Goal: Transaction & Acquisition: Purchase product/service

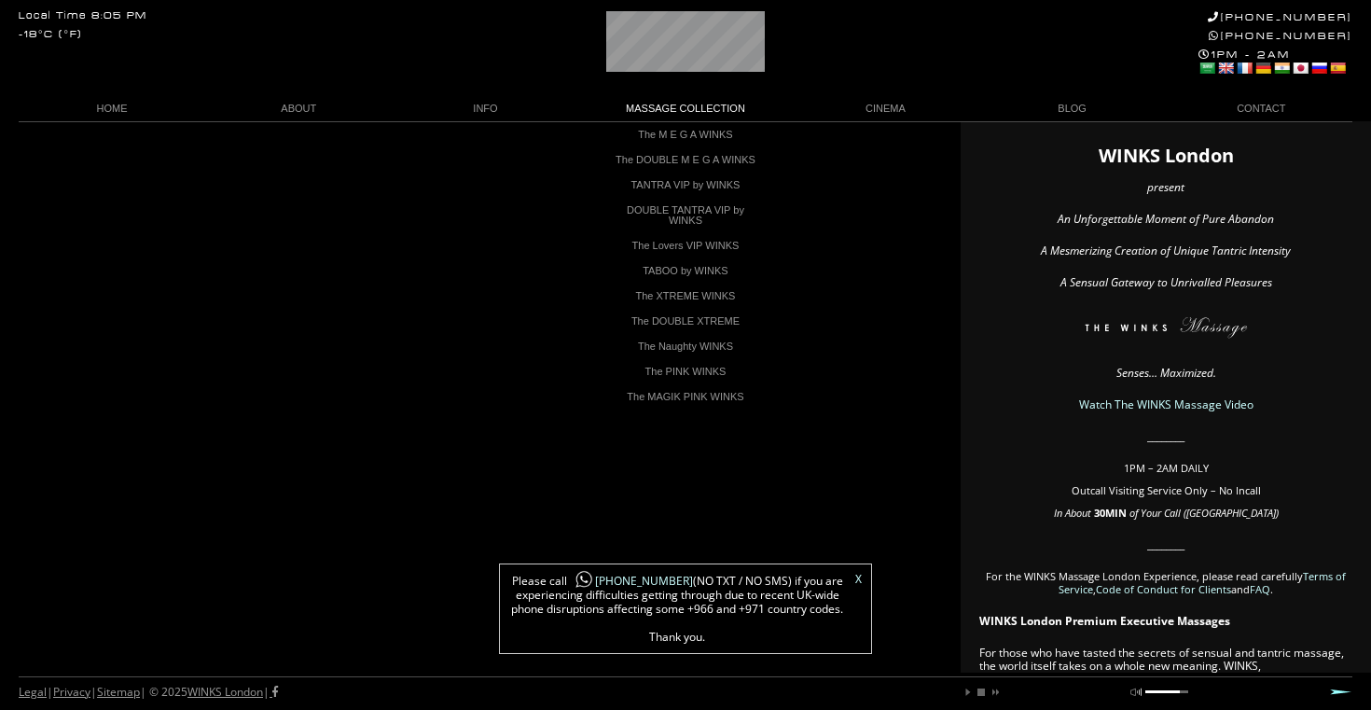
click at [722, 106] on link "MASSAGE COLLECTION" at bounding box center [686, 108] width 214 height 25
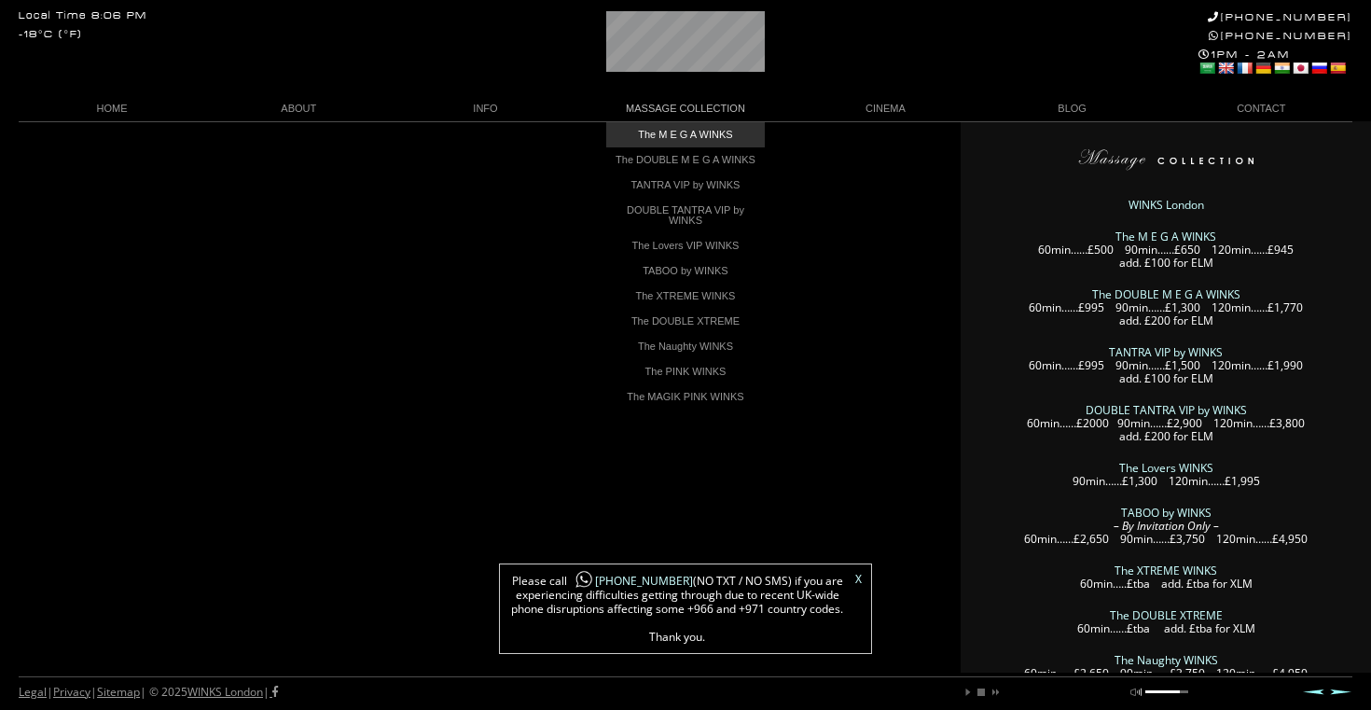
click at [685, 133] on link "The M E G A WINKS" at bounding box center [685, 134] width 159 height 25
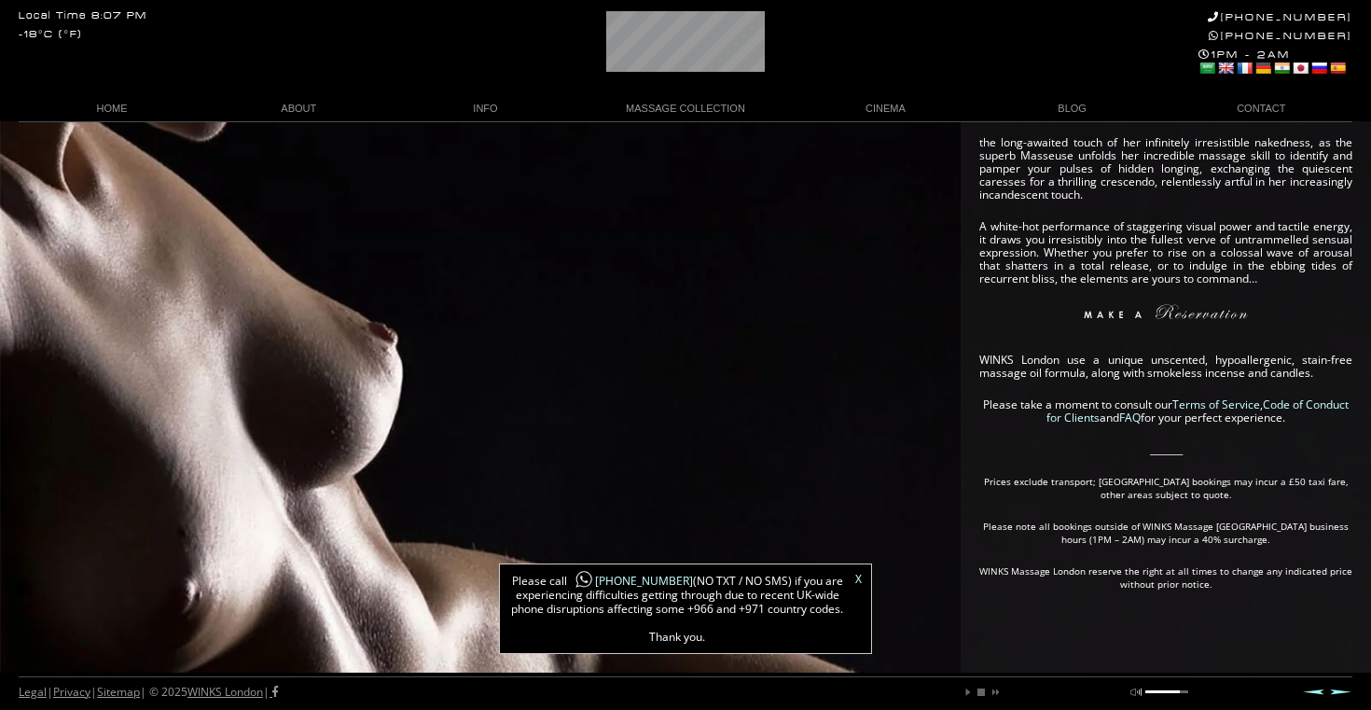
scroll to position [503, 0]
